Goal: Task Accomplishment & Management: Complete application form

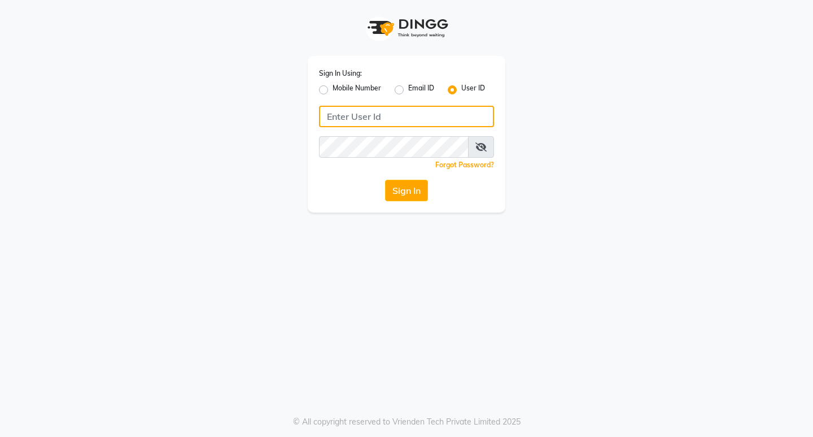
click at [385, 111] on input "Username" at bounding box center [406, 116] width 175 height 21
type input "perfectimage"
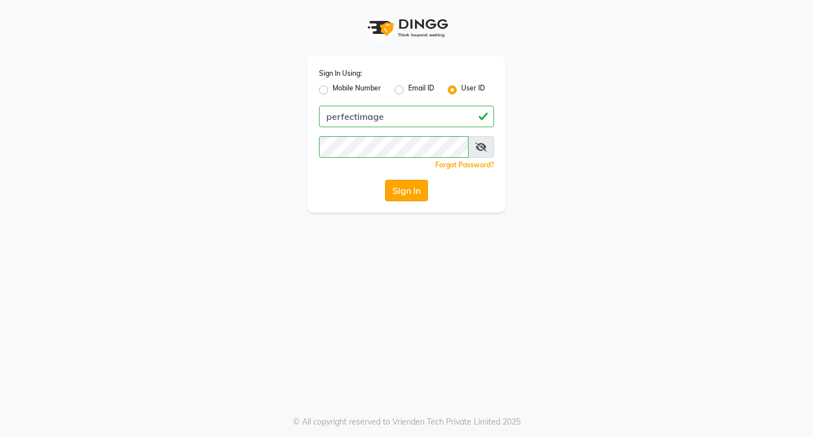
click at [408, 184] on button "Sign In" at bounding box center [406, 190] width 43 height 21
click at [408, 184] on div "Sign In" at bounding box center [406, 190] width 175 height 21
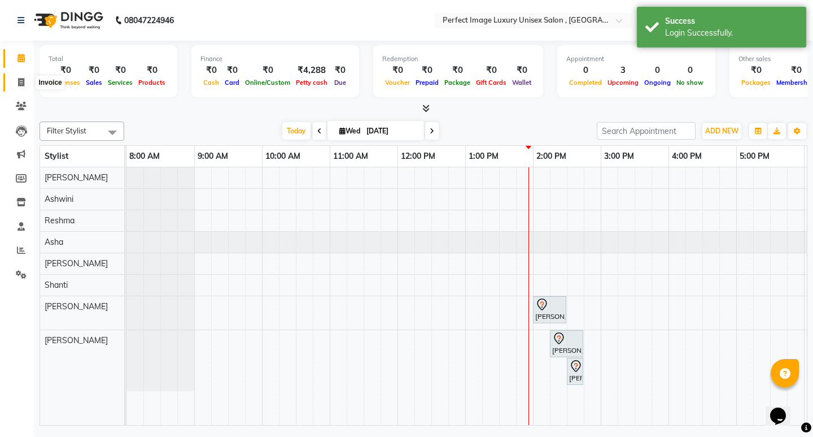
click at [23, 84] on icon at bounding box center [21, 82] width 6 height 8
select select "5078"
select select "service"
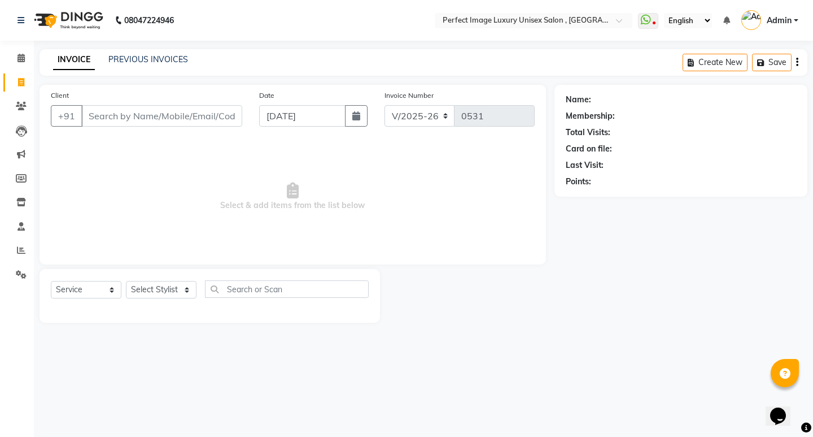
click at [174, 120] on input "Client" at bounding box center [161, 115] width 161 height 21
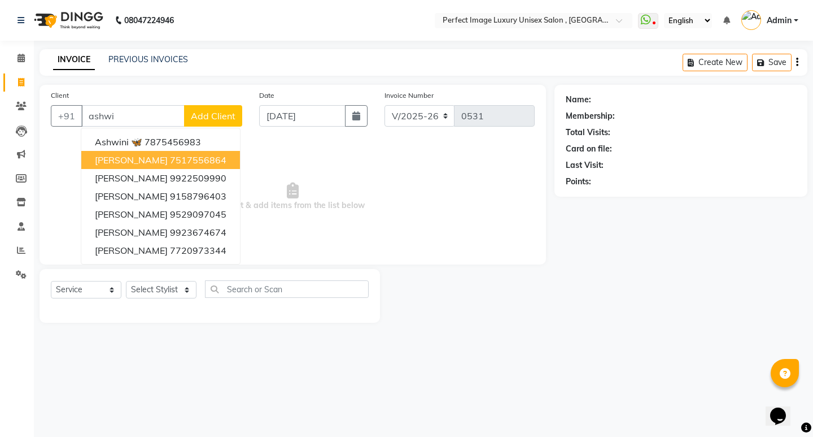
click at [170, 154] on ngb-highlight "7517556864" at bounding box center [198, 159] width 56 height 11
type input "7517556864"
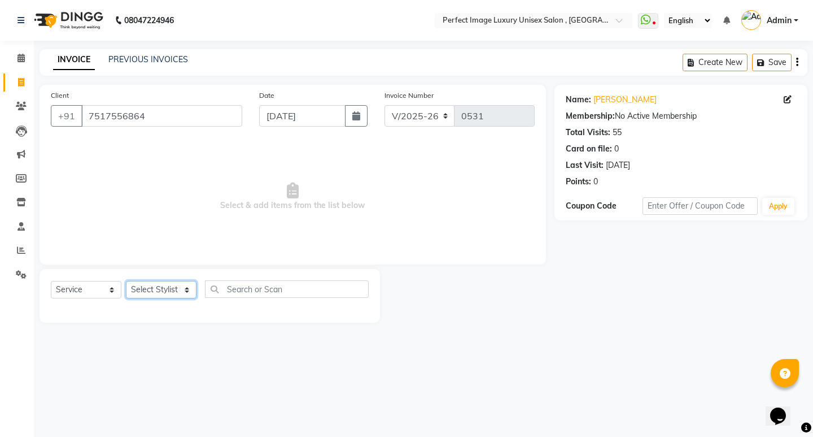
click at [189, 286] on select "Select Stylist [PERSON_NAME] Manager [PERSON_NAME] [PERSON_NAME] Reshma [PERSON…" at bounding box center [161, 290] width 71 height 18
select select "32014"
click at [126, 281] on select "Select Stylist [PERSON_NAME] Manager [PERSON_NAME] [PERSON_NAME] Reshma [PERSON…" at bounding box center [161, 290] width 71 height 18
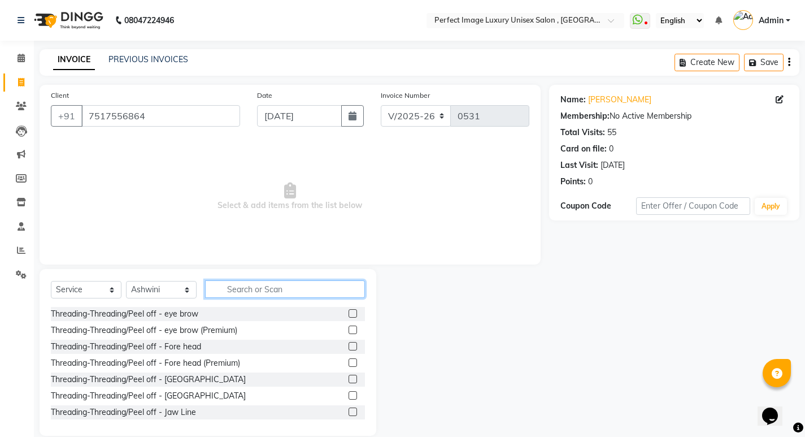
click at [284, 287] on input "text" at bounding box center [285, 289] width 160 height 18
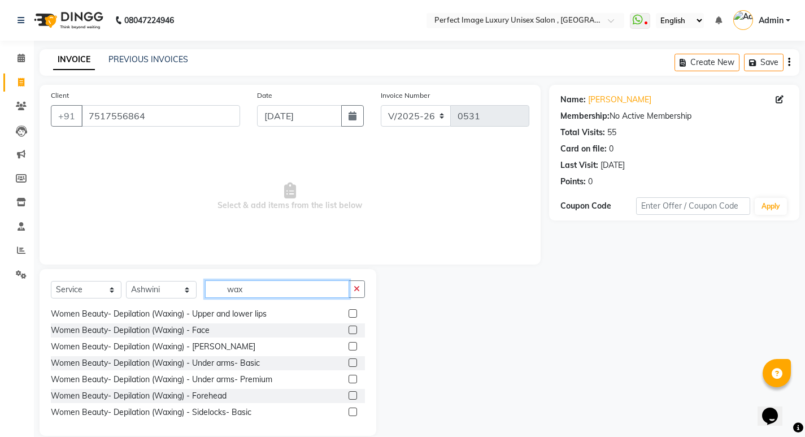
scroll to position [113, 0]
type input "wax"
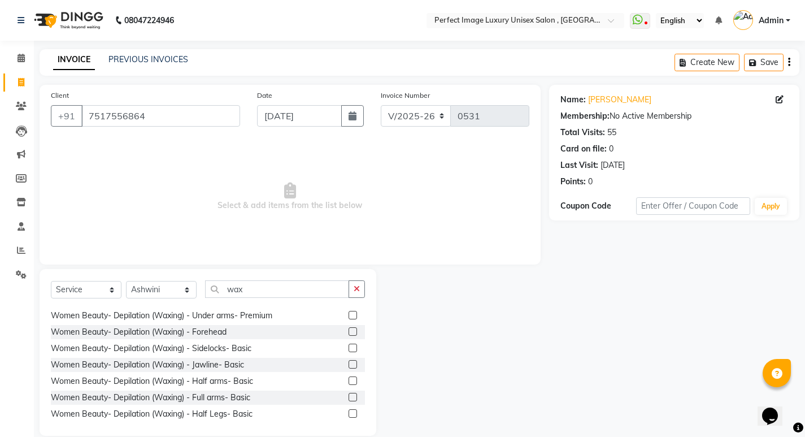
click at [348, 397] on label at bounding box center [352, 397] width 8 height 8
click at [348, 397] on input "checkbox" at bounding box center [351, 397] width 7 height 7
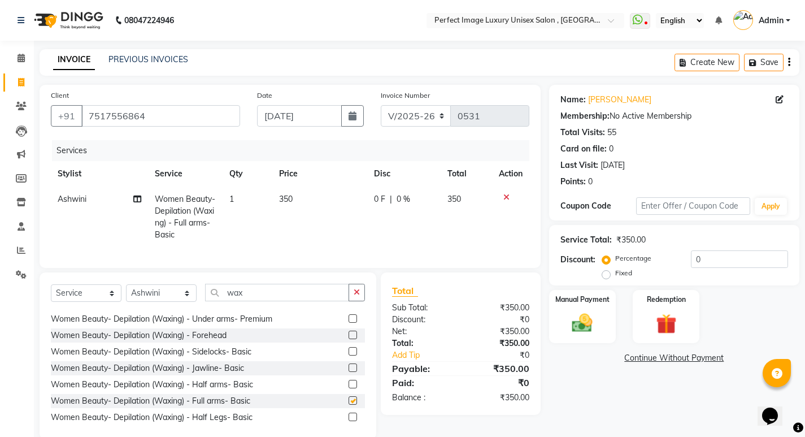
checkbox input "false"
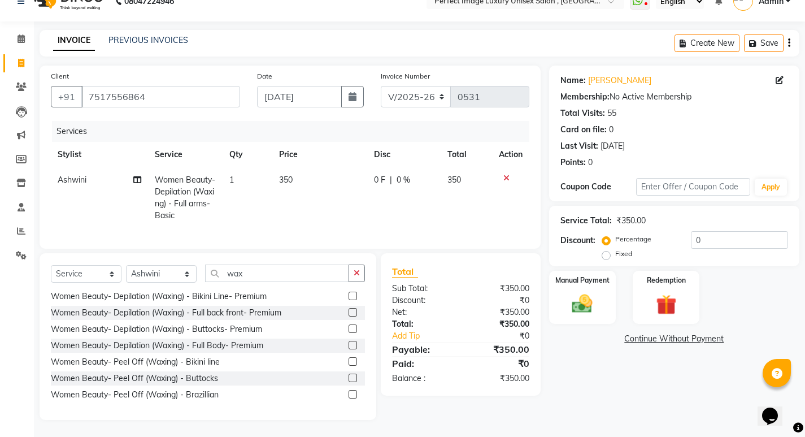
scroll to position [185, 0]
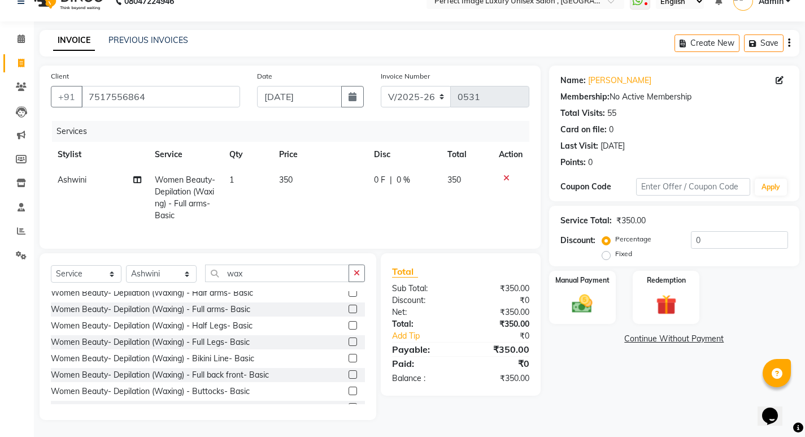
click at [348, 341] on label at bounding box center [352, 341] width 8 height 8
click at [348, 341] on input "checkbox" at bounding box center [351, 341] width 7 height 7
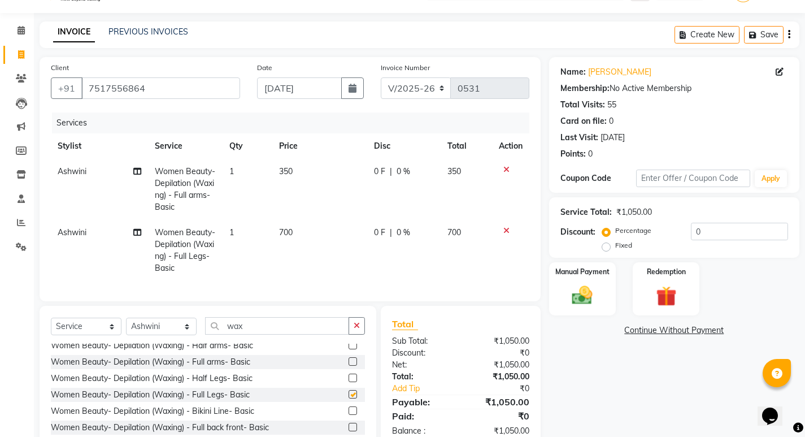
checkbox input "false"
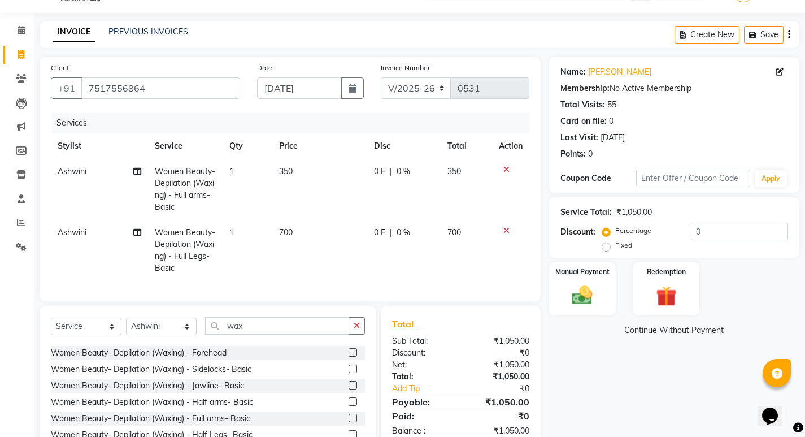
scroll to position [72, 0]
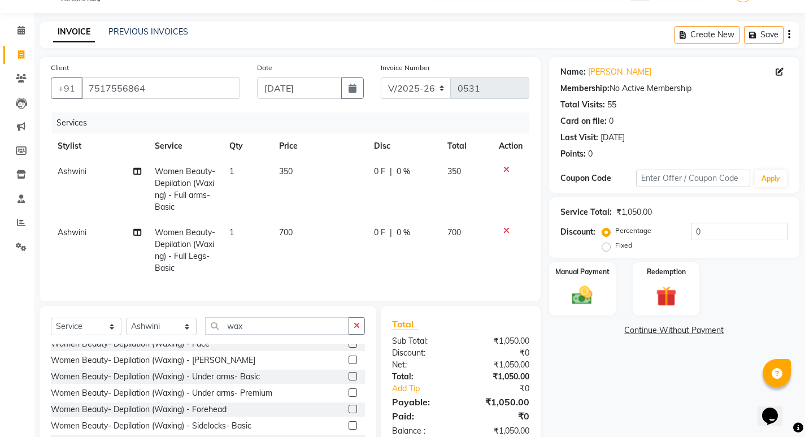
click at [348, 380] on label at bounding box center [352, 376] width 8 height 8
click at [348, 380] on input "checkbox" at bounding box center [351, 376] width 7 height 7
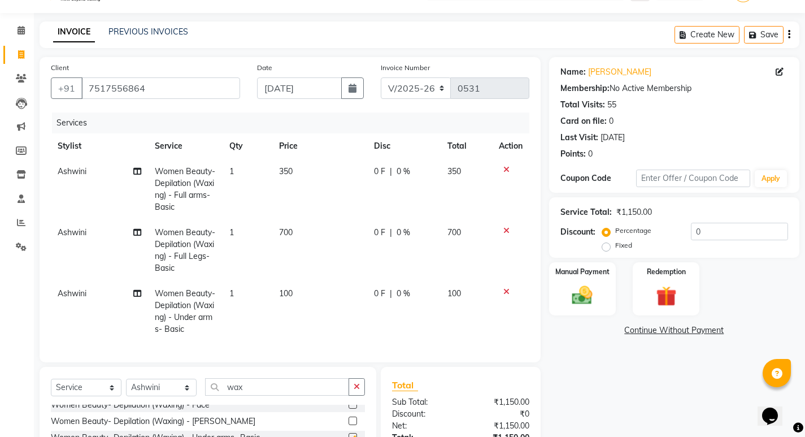
checkbox input "false"
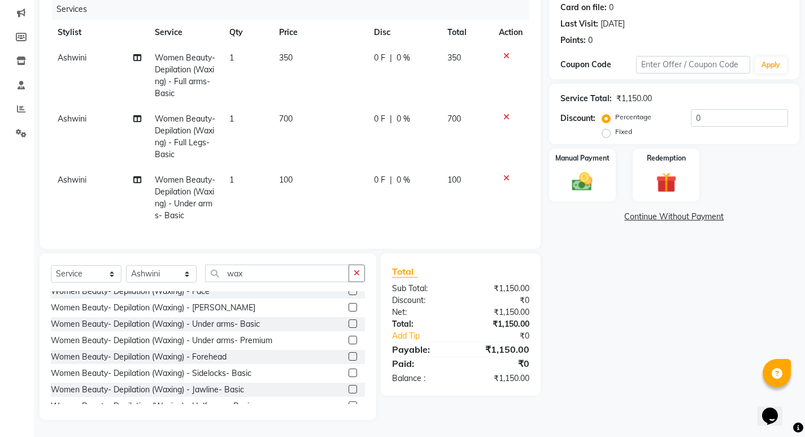
scroll to position [150, 0]
click at [283, 278] on input "wax" at bounding box center [277, 273] width 144 height 18
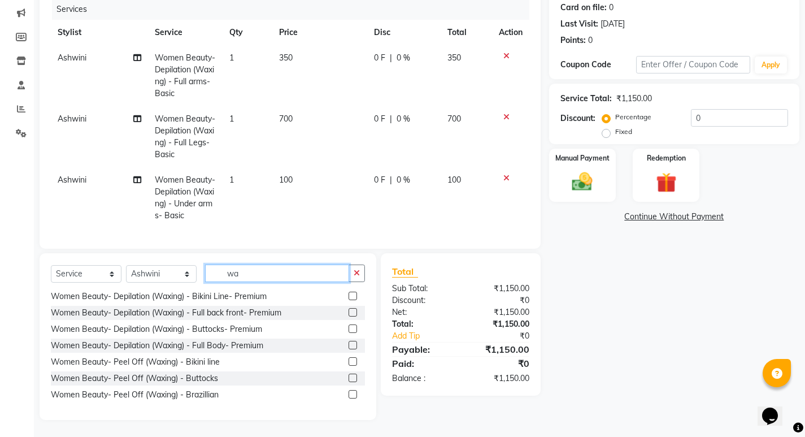
type input "w"
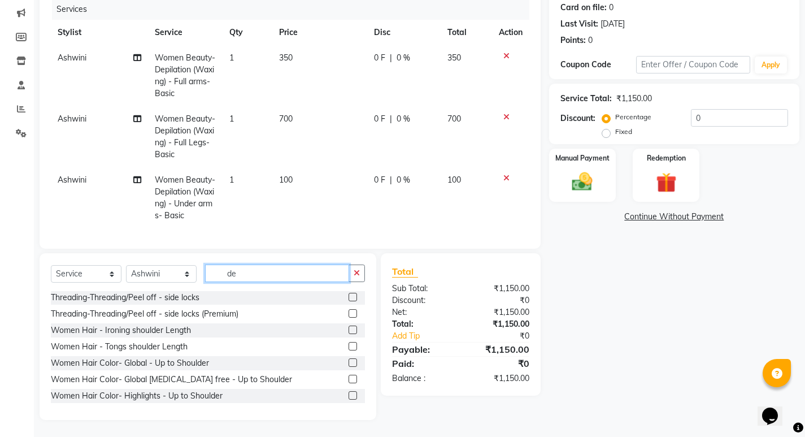
scroll to position [0, 0]
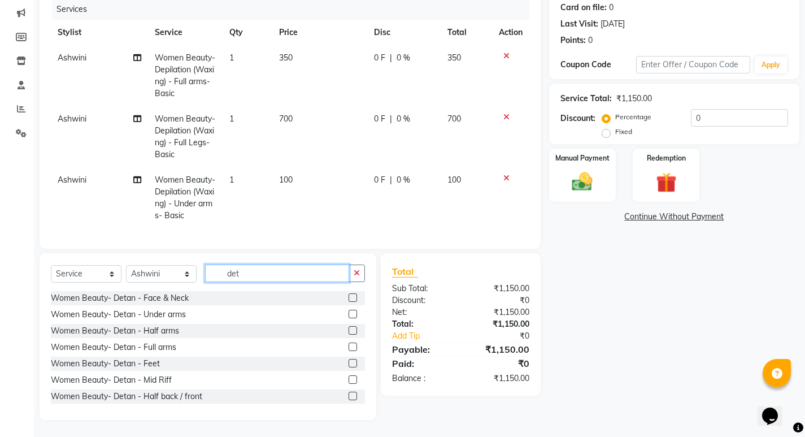
type input "det"
click at [348, 394] on label at bounding box center [352, 395] width 8 height 8
click at [348, 394] on input "checkbox" at bounding box center [351, 396] width 7 height 7
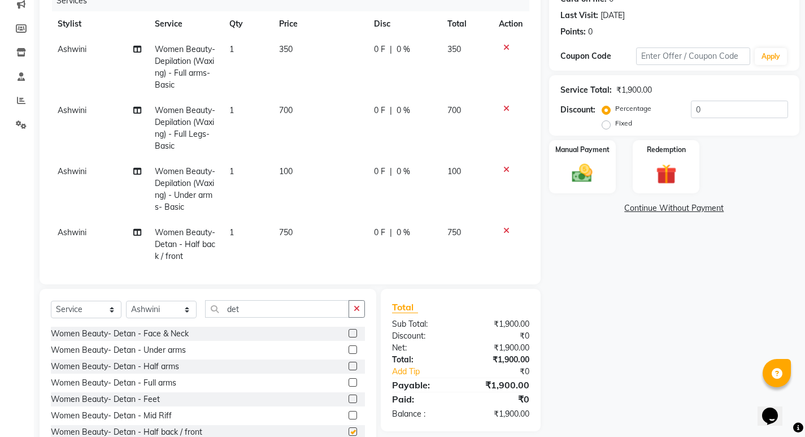
checkbox input "false"
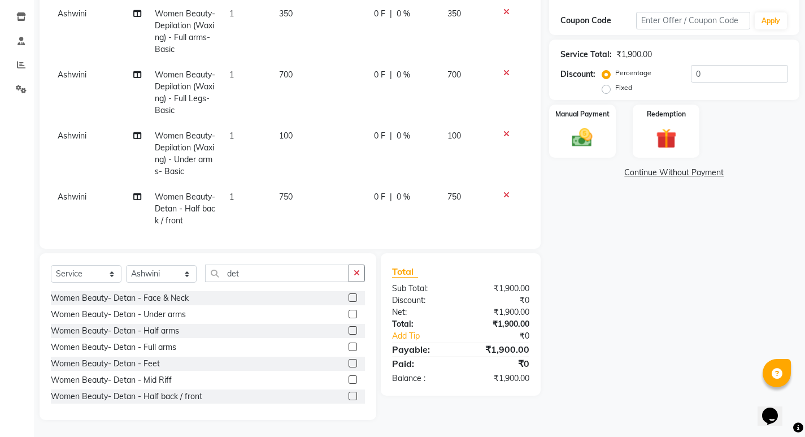
click at [278, 191] on td "750" at bounding box center [319, 208] width 94 height 49
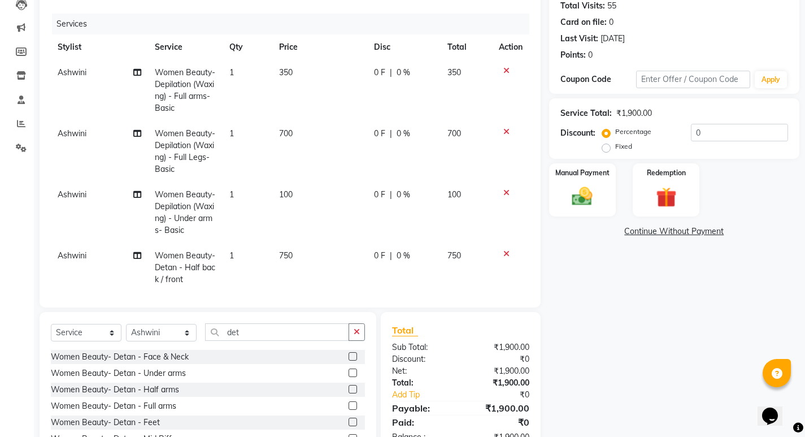
select select "32014"
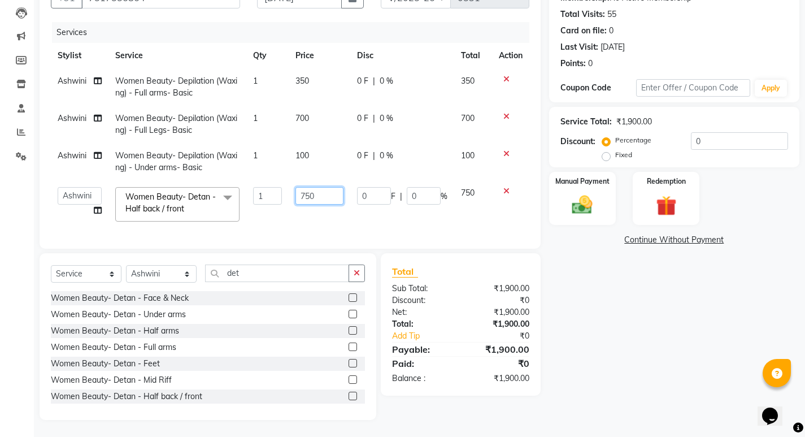
click at [304, 187] on input "750" at bounding box center [319, 196] width 48 height 18
type input "850"
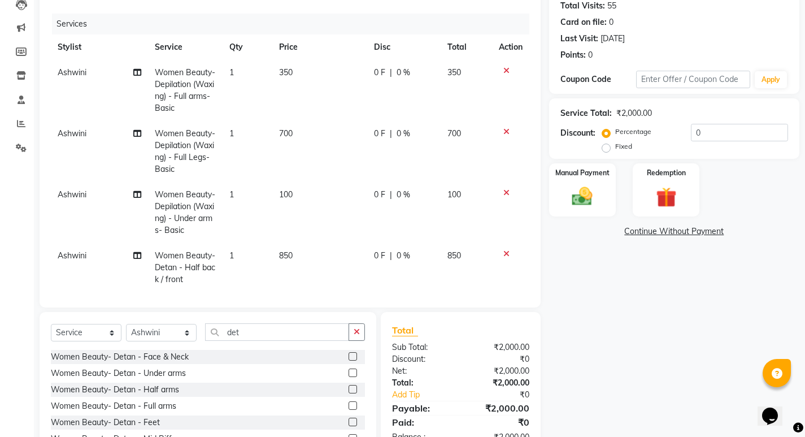
click at [319, 210] on tbody "Ashwini Women Beauty- Depilation (Waxing) - Full arms- Basic 1 350 0 F | 0 % 35…" at bounding box center [290, 176] width 478 height 232
click at [287, 251] on span "850" at bounding box center [286, 255] width 14 height 10
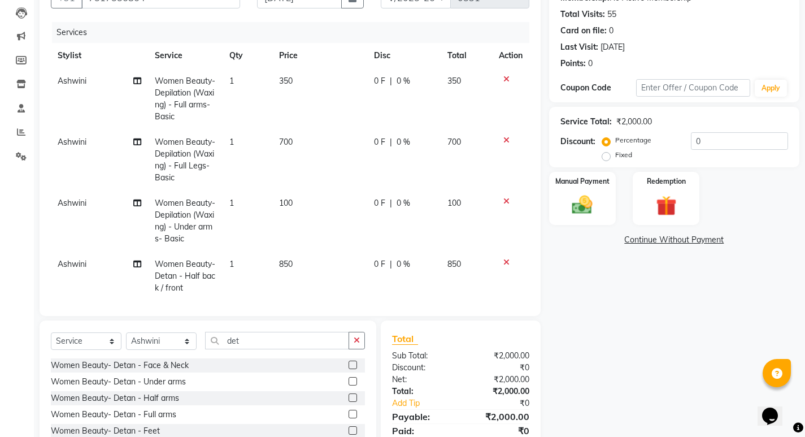
select select "32014"
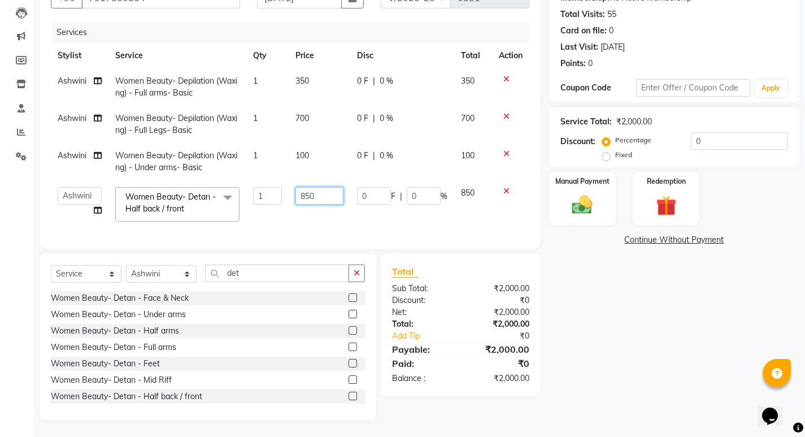
click at [321, 187] on input "850" at bounding box center [319, 196] width 48 height 18
type input "800"
click at [323, 216] on tbody "Ashwini Women Beauty- Depilation (Waxing) - Full arms- Basic 1 350 0 F | 0 % 35…" at bounding box center [290, 148] width 478 height 160
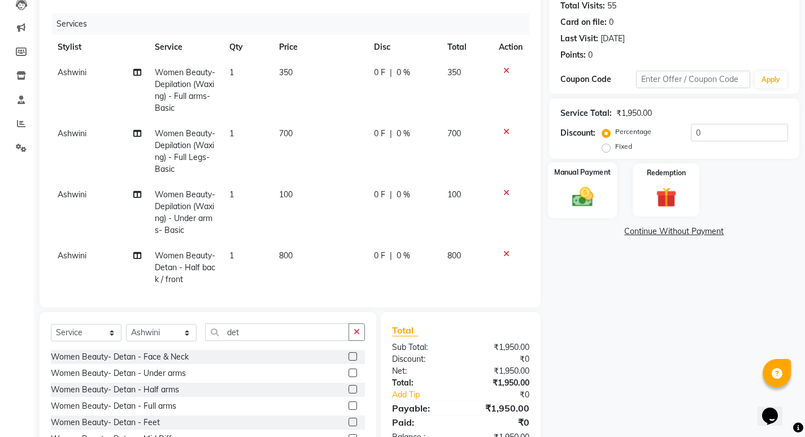
click at [585, 205] on img at bounding box center [582, 196] width 34 height 24
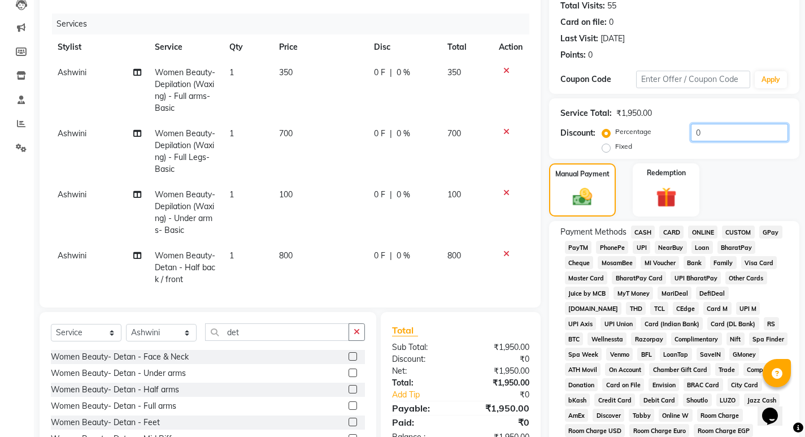
click at [728, 136] on input "0" at bounding box center [739, 133] width 97 height 18
type input "20"
click at [457, 228] on td "80" at bounding box center [466, 212] width 51 height 61
select select "32014"
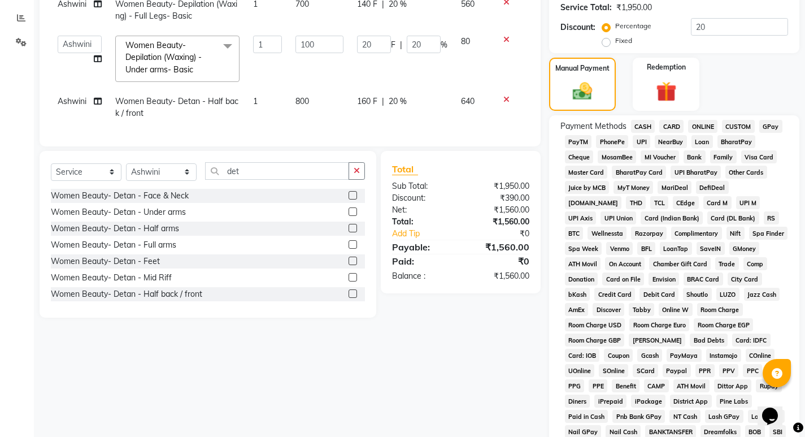
scroll to position [225, 0]
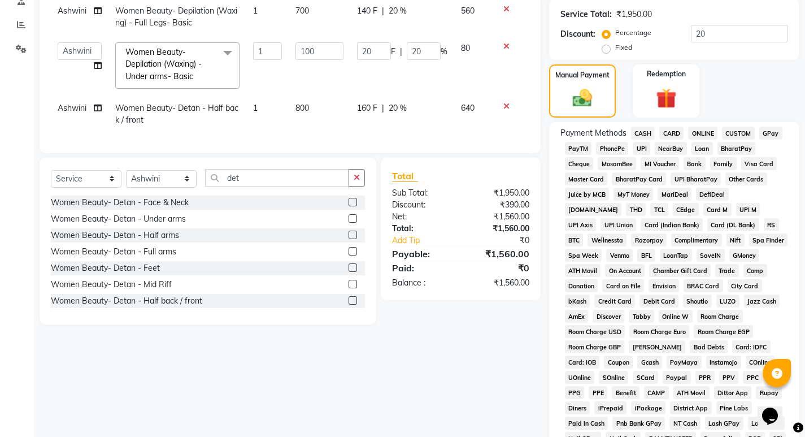
click at [643, 134] on span "CASH" at bounding box center [643, 133] width 24 height 13
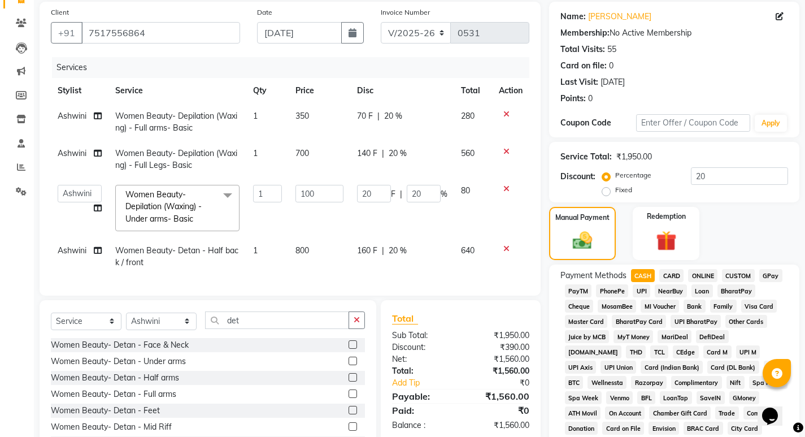
scroll to position [59, 0]
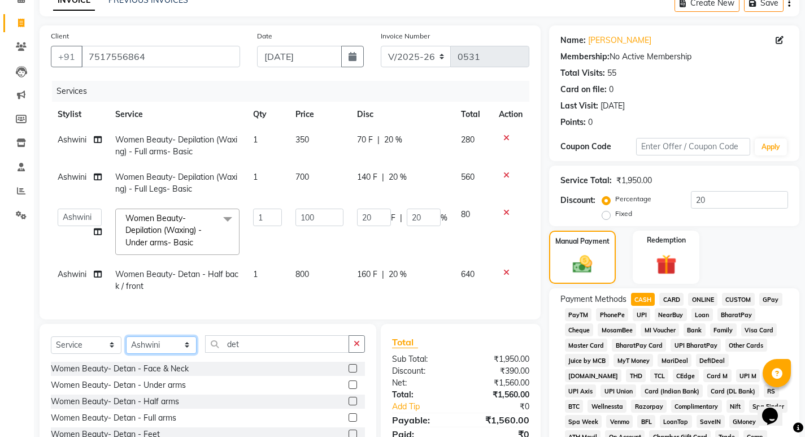
click at [189, 351] on select "Select Stylist [PERSON_NAME] Manager [PERSON_NAME] [PERSON_NAME] Reshma [PERSON…" at bounding box center [161, 345] width 71 height 18
click at [96, 138] on icon at bounding box center [98, 140] width 8 height 8
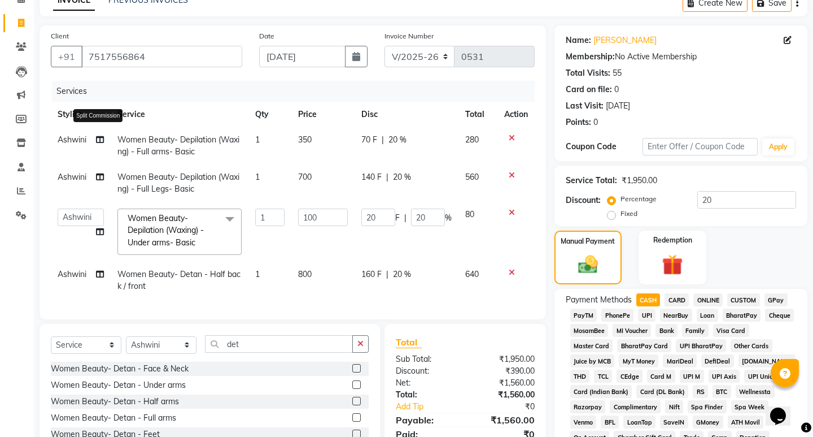
select select "32014"
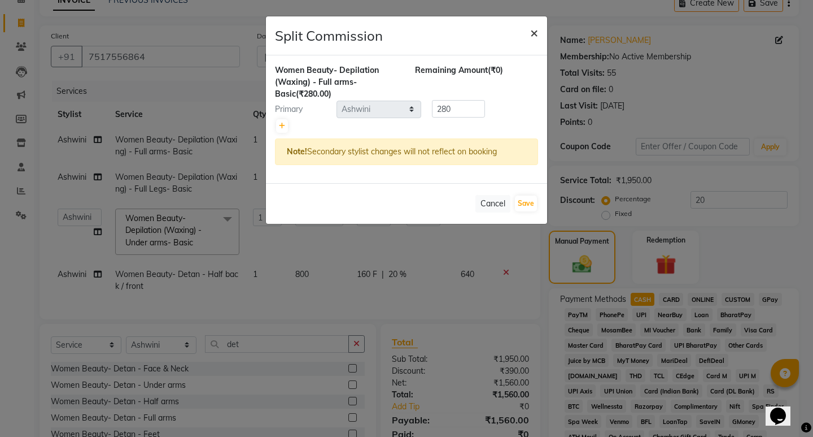
click at [537, 29] on span "×" at bounding box center [534, 32] width 8 height 17
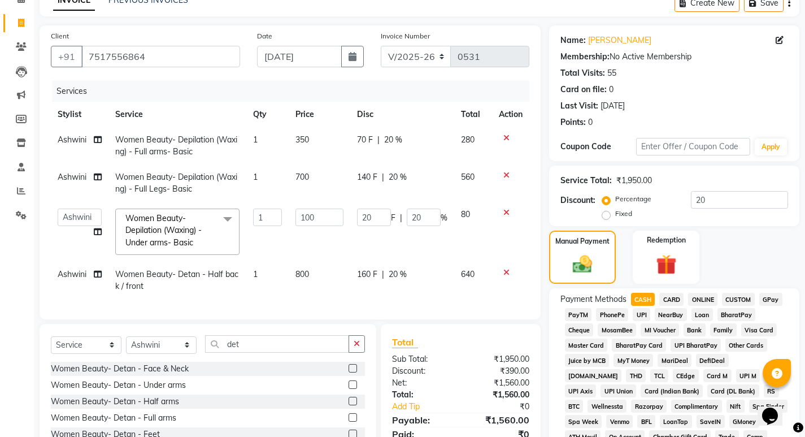
click at [71, 141] on span "Ashwini" at bounding box center [72, 139] width 29 height 10
select select "32014"
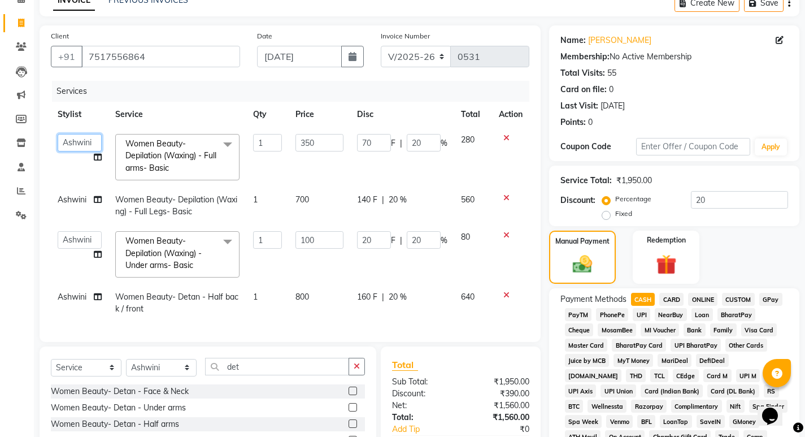
click at [71, 141] on select "[PERSON_NAME] Manager [PERSON_NAME] [PERSON_NAME] Reshma [PERSON_NAME] [PERSON_…" at bounding box center [80, 143] width 44 height 18
select select "41881"
click at [68, 202] on span "Ashwini" at bounding box center [72, 199] width 29 height 10
select select "32014"
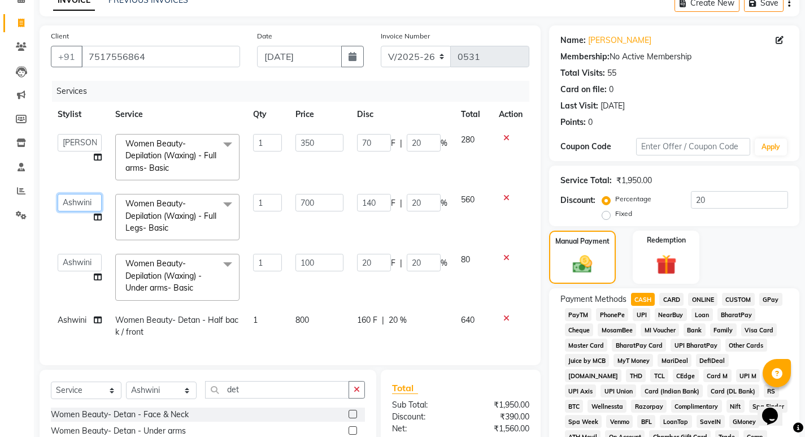
click at [70, 201] on select "[PERSON_NAME] Manager [PERSON_NAME] [PERSON_NAME] Reshma [PERSON_NAME] [PERSON_…" at bounding box center [80, 203] width 44 height 18
select select "41881"
click at [74, 257] on select "[PERSON_NAME] Manager [PERSON_NAME] [PERSON_NAME] Reshma [PERSON_NAME] [PERSON_…" at bounding box center [80, 263] width 44 height 18
select select "41881"
click at [71, 320] on span "Ashwini" at bounding box center [72, 320] width 29 height 10
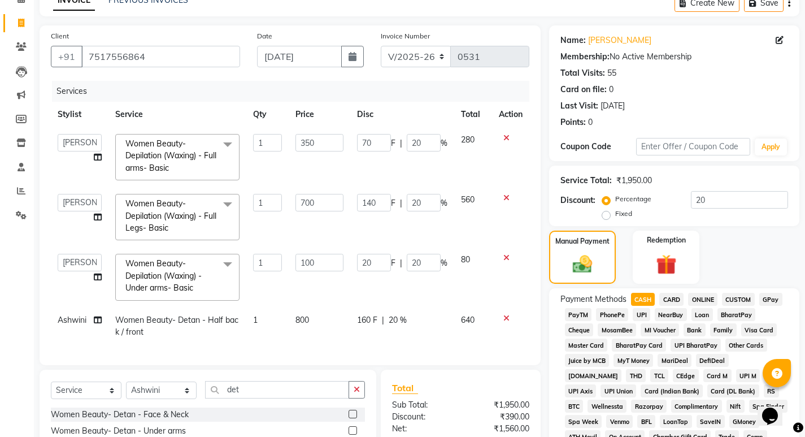
select select "32014"
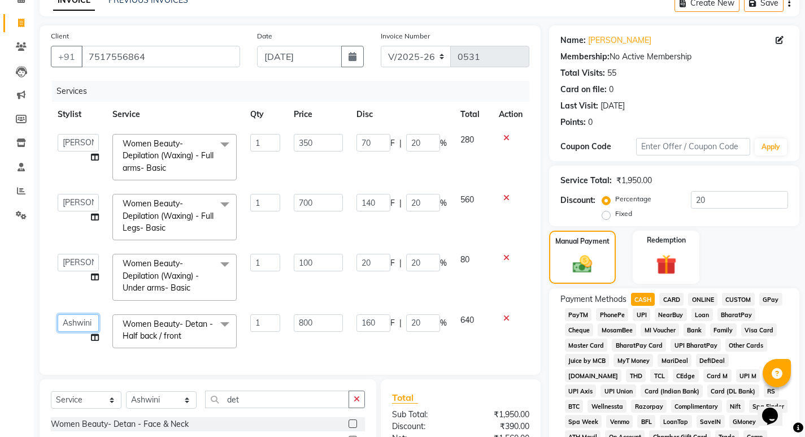
click at [71, 321] on select "[PERSON_NAME] Manager [PERSON_NAME] [PERSON_NAME] Reshma [PERSON_NAME] [PERSON_…" at bounding box center [78, 323] width 41 height 18
select select "41881"
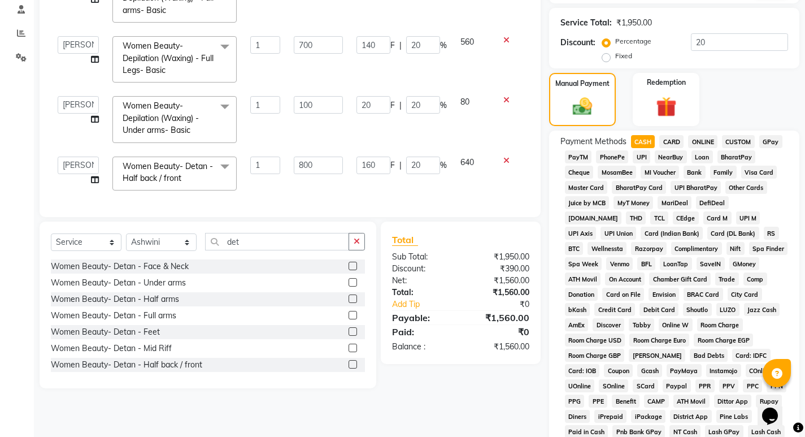
scroll to position [398, 0]
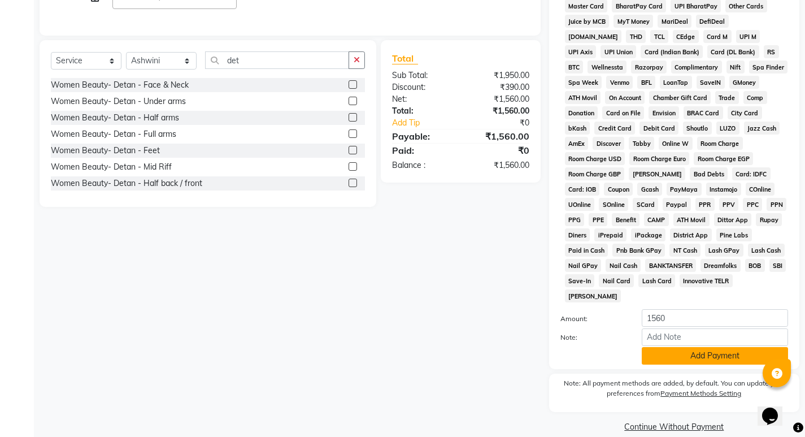
click at [665, 347] on button "Add Payment" at bounding box center [715, 356] width 146 height 18
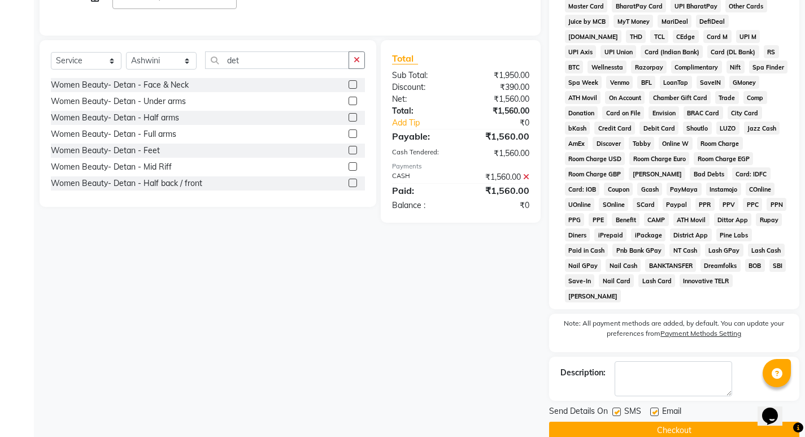
click at [596, 421] on button "Checkout" at bounding box center [674, 430] width 250 height 18
